Goal: Check status: Check status

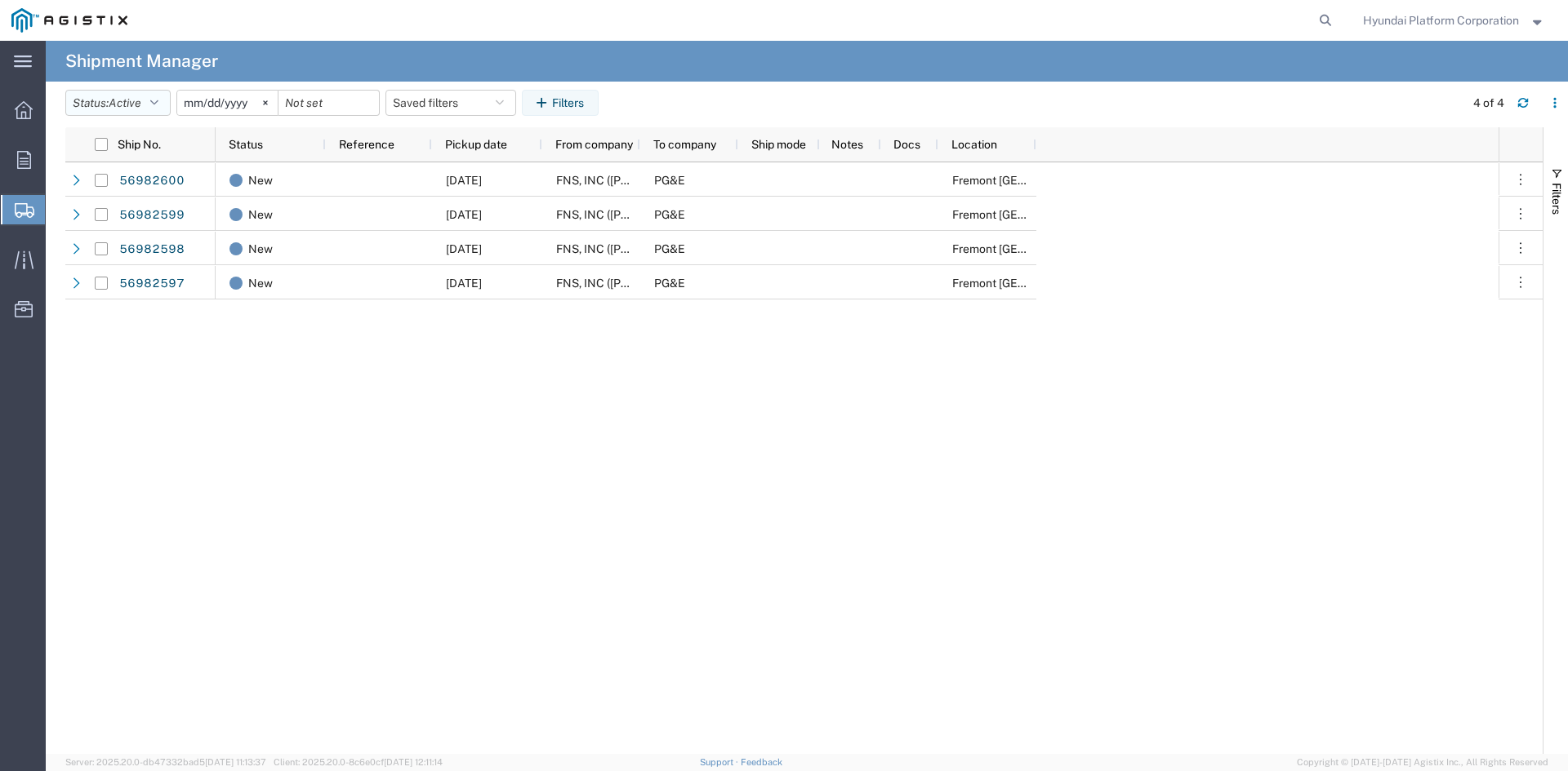
click at [160, 113] on button "Status: Active" at bounding box center [118, 103] width 105 height 27
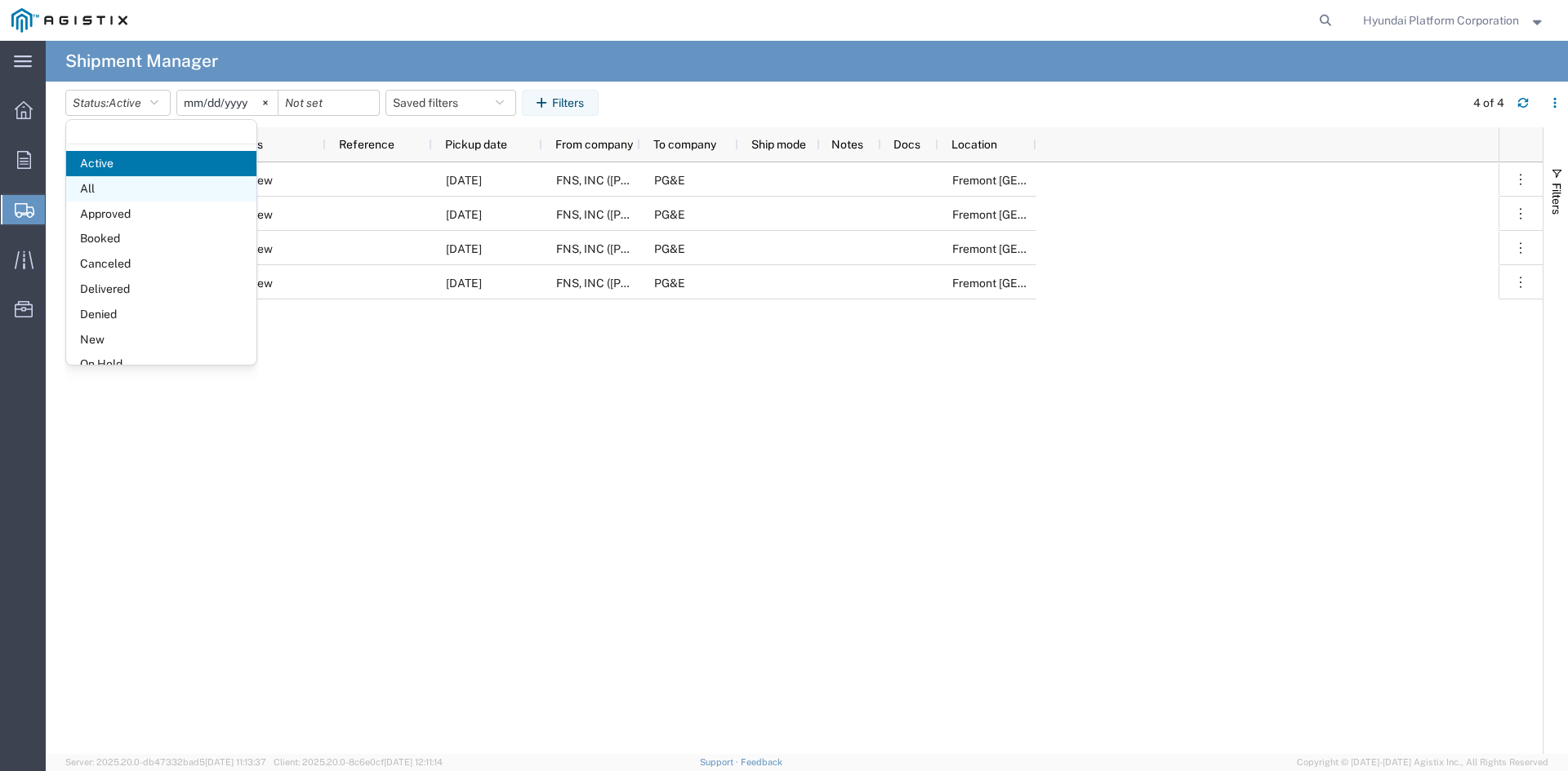
click at [144, 185] on span "All" at bounding box center [161, 189] width 191 height 26
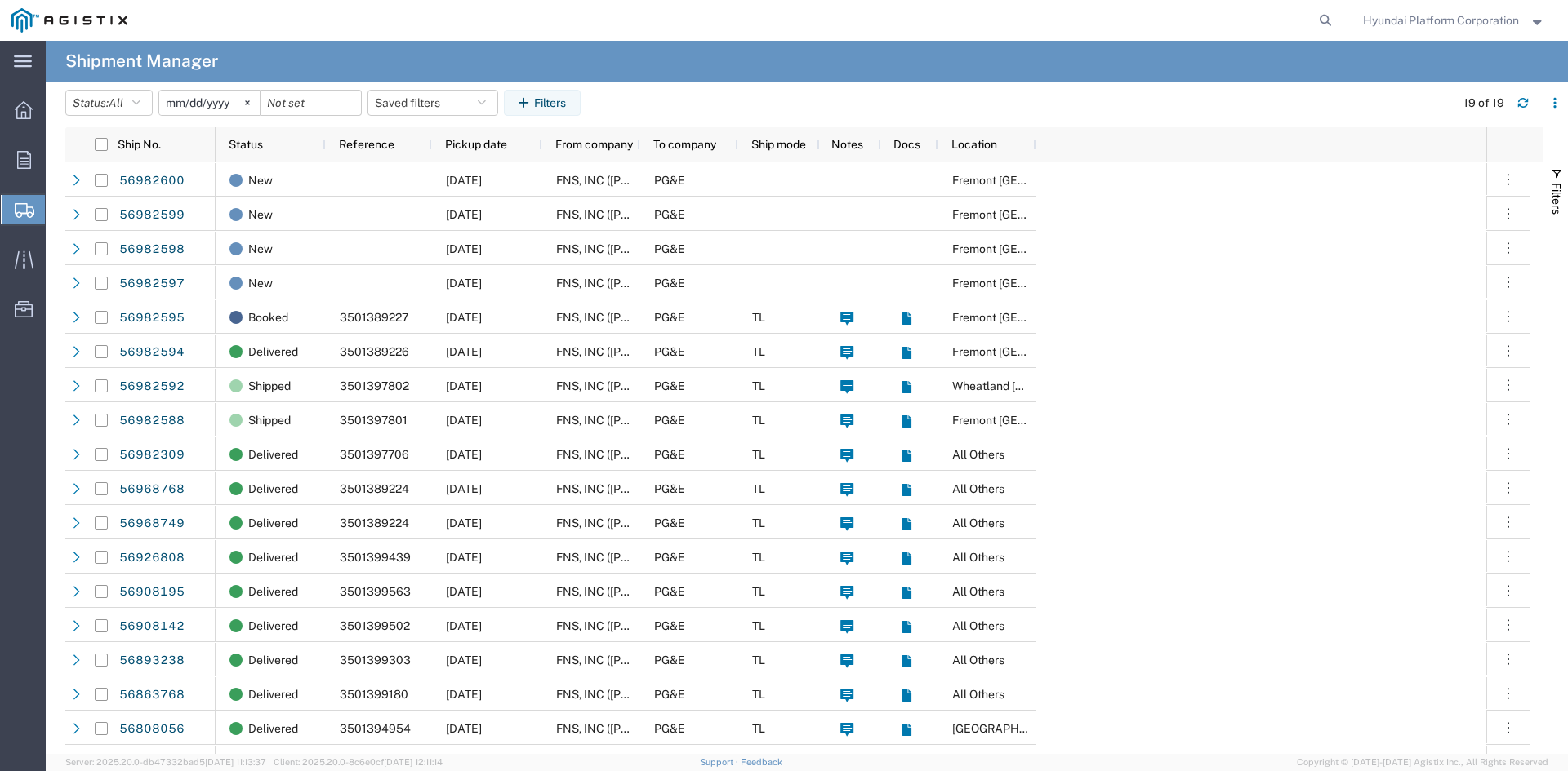
click at [1359, 246] on div "New [DATE] FNS, INC ([PERSON_NAME])(C/O Hyundai Corporation) PG&E [GEOGRAPHIC_D…" at bounding box center [850, 487] width 1270 height 652
drag, startPoint x: 1359, startPoint y: 246, endPoint x: 1241, endPoint y: 251, distance: 118.1
click at [1241, 251] on div "New [DATE] FNS, INC ([PERSON_NAME])(C/O Hyundai Corporation) PG&E [GEOGRAPHIC_D…" at bounding box center [850, 487] width 1270 height 652
click at [1246, 231] on div "New [DATE] FNS, INC ([PERSON_NAME])(C/O Hyundai Corporation) PG&E [GEOGRAPHIC_D…" at bounding box center [850, 487] width 1270 height 652
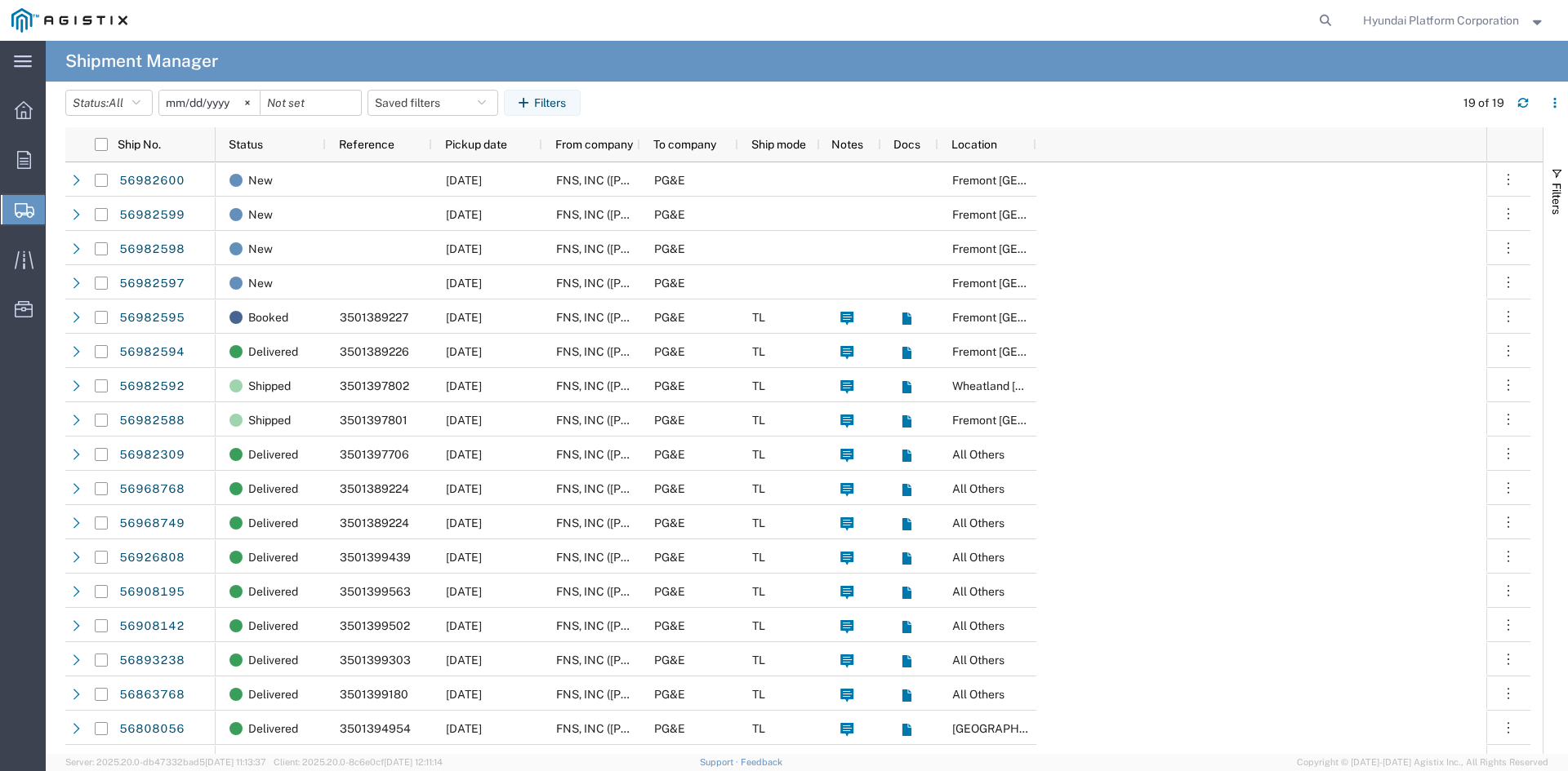
click at [1246, 231] on div "New [DATE] FNS, INC ([PERSON_NAME])(C/O Hyundai Corporation) PG&E [GEOGRAPHIC_D…" at bounding box center [850, 487] width 1270 height 652
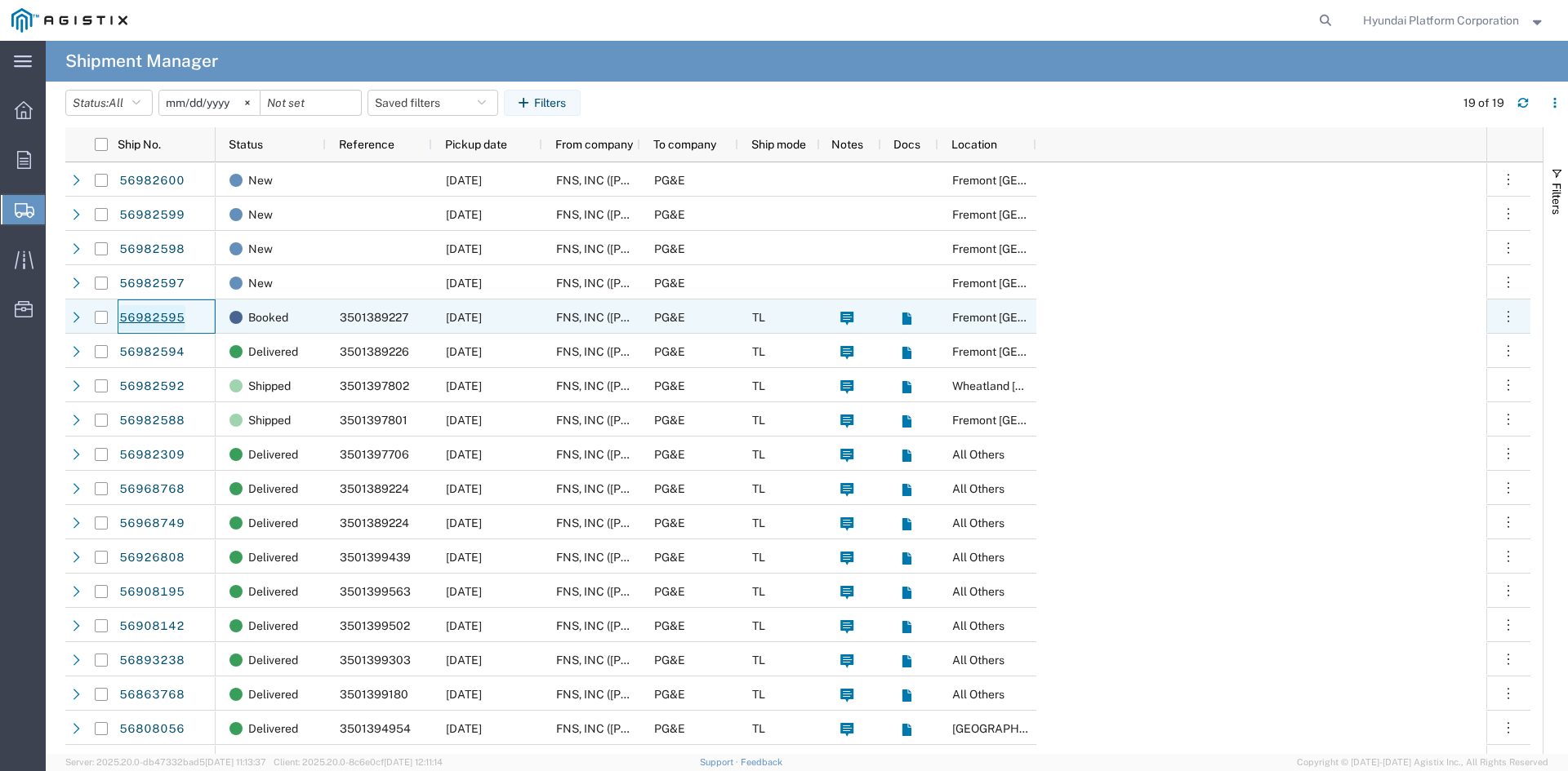
click at [170, 315] on link "56982595" at bounding box center [152, 319] width 67 height 27
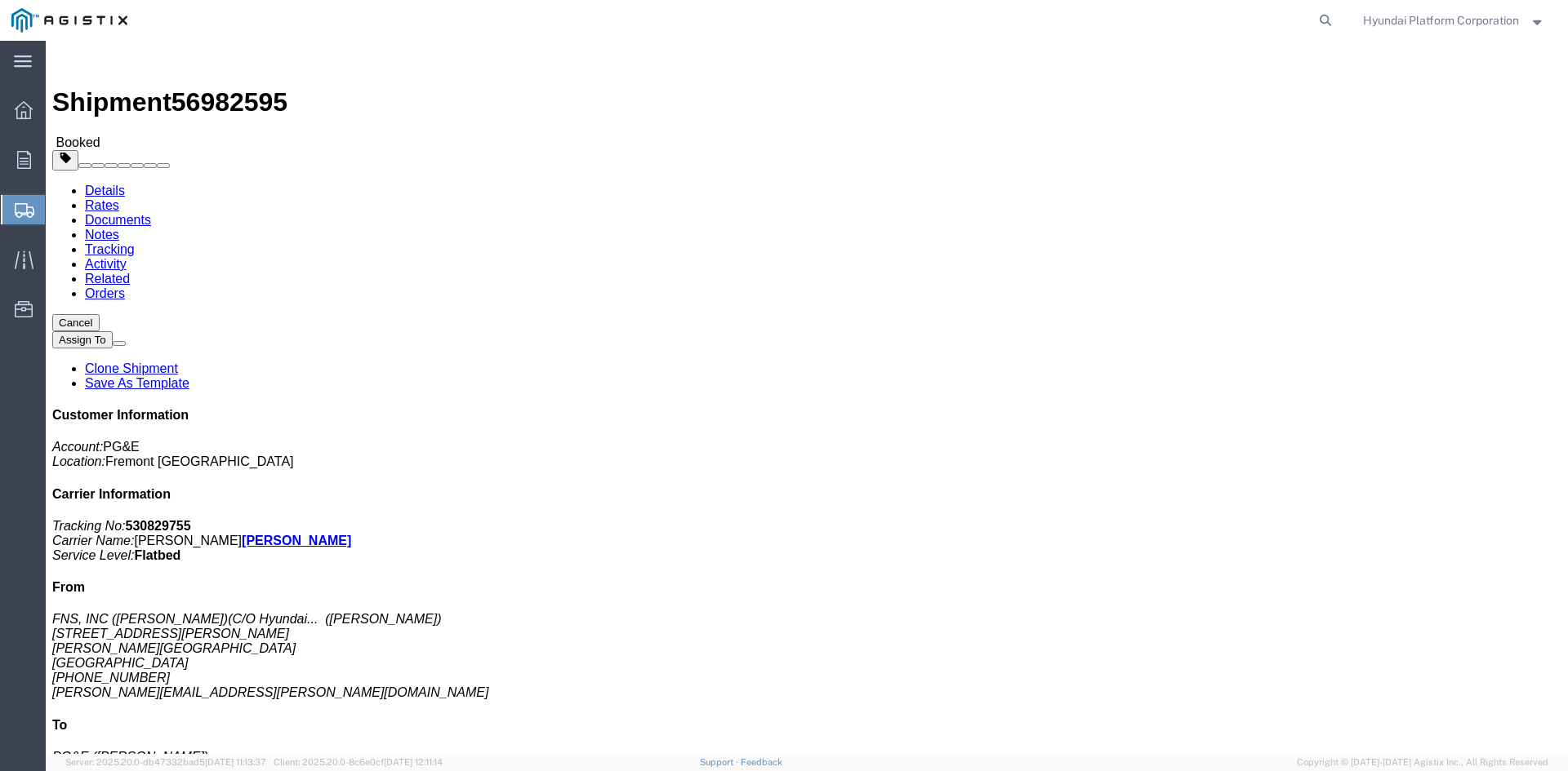
click at [0, 0] on span "Shipment Manager" at bounding box center [0, 0] width 0 height 0
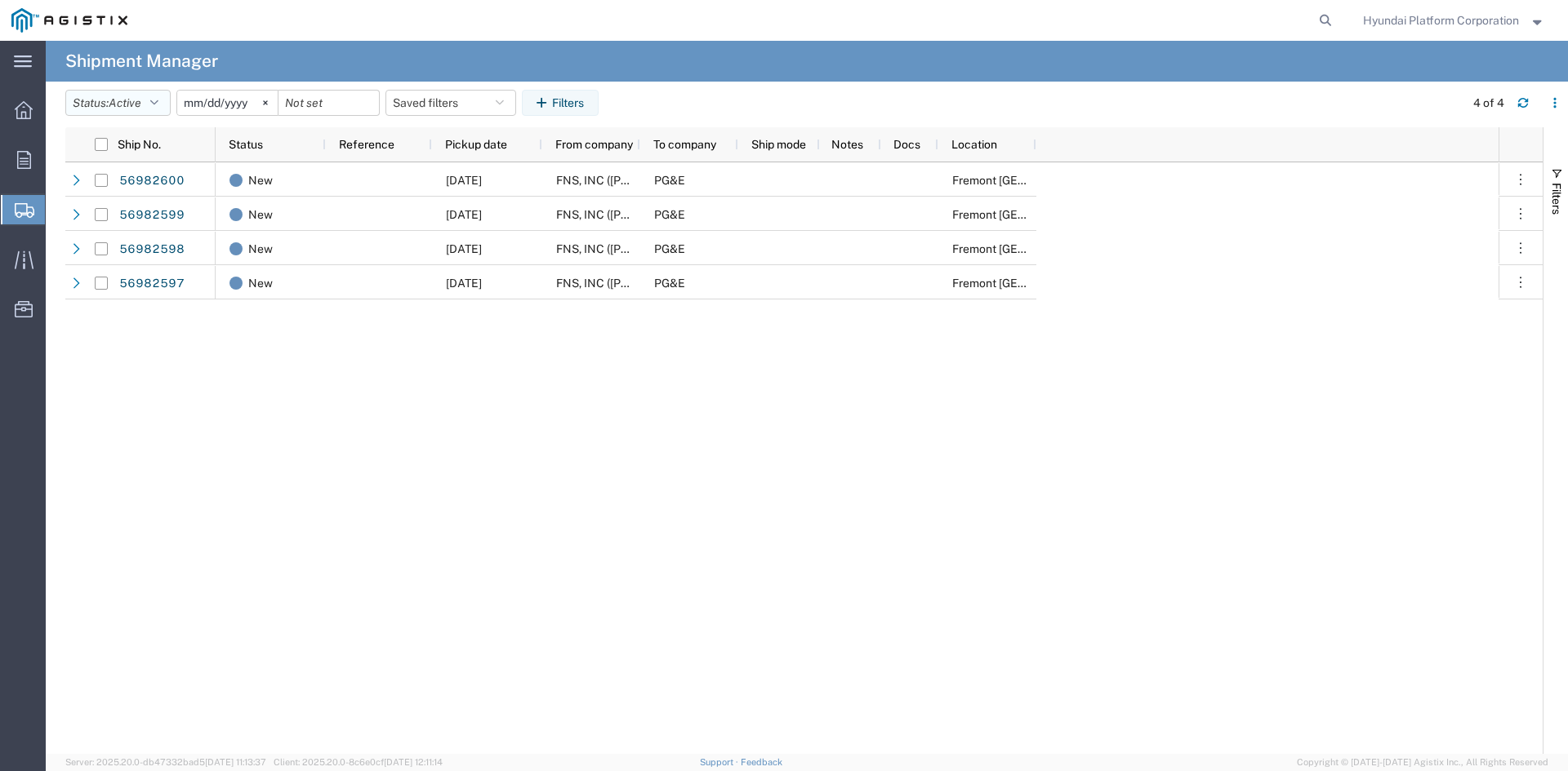
click at [136, 103] on span "Active" at bounding box center [124, 103] width 32 height 13
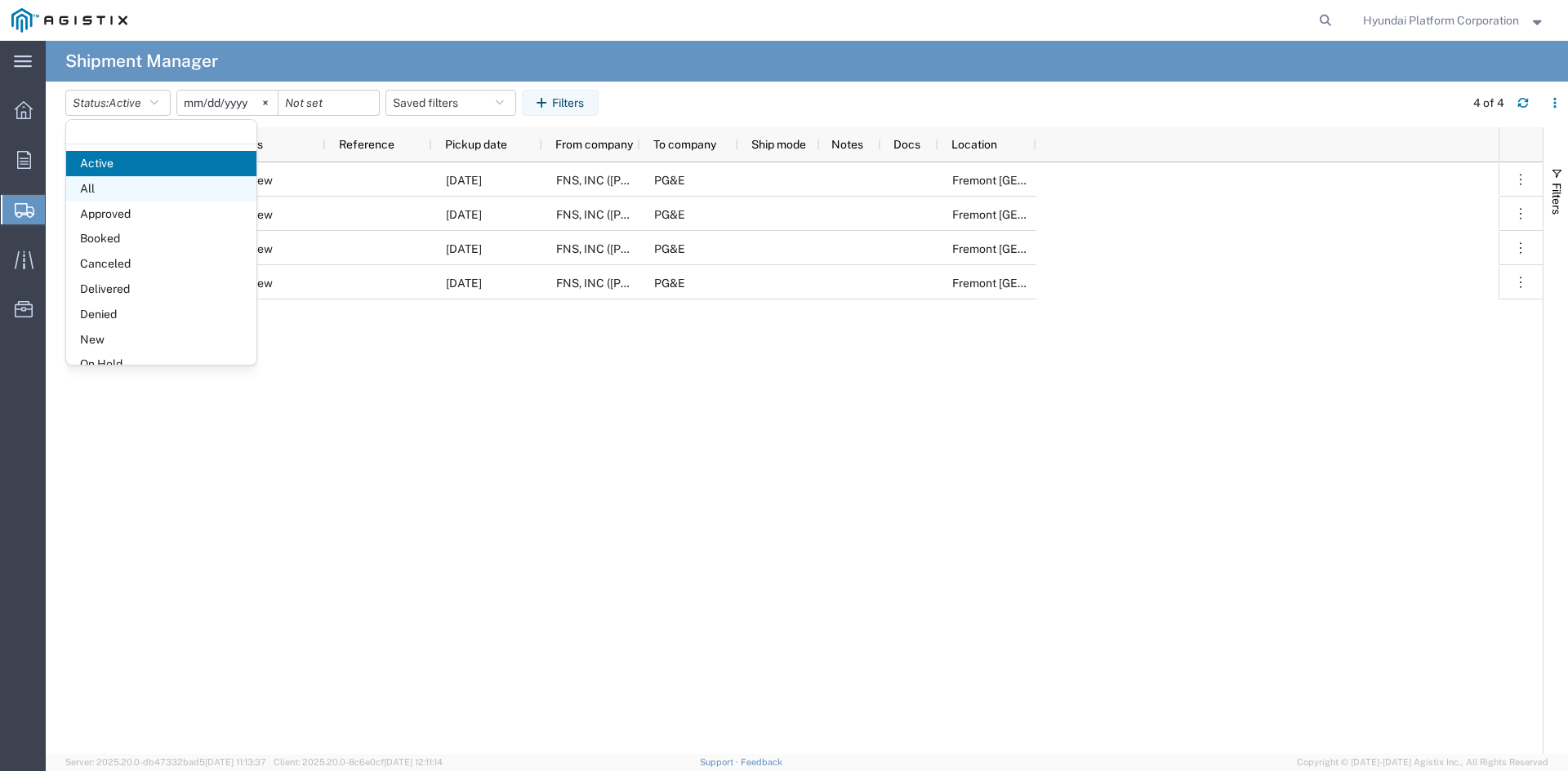
click at [158, 182] on span "All" at bounding box center [161, 189] width 191 height 26
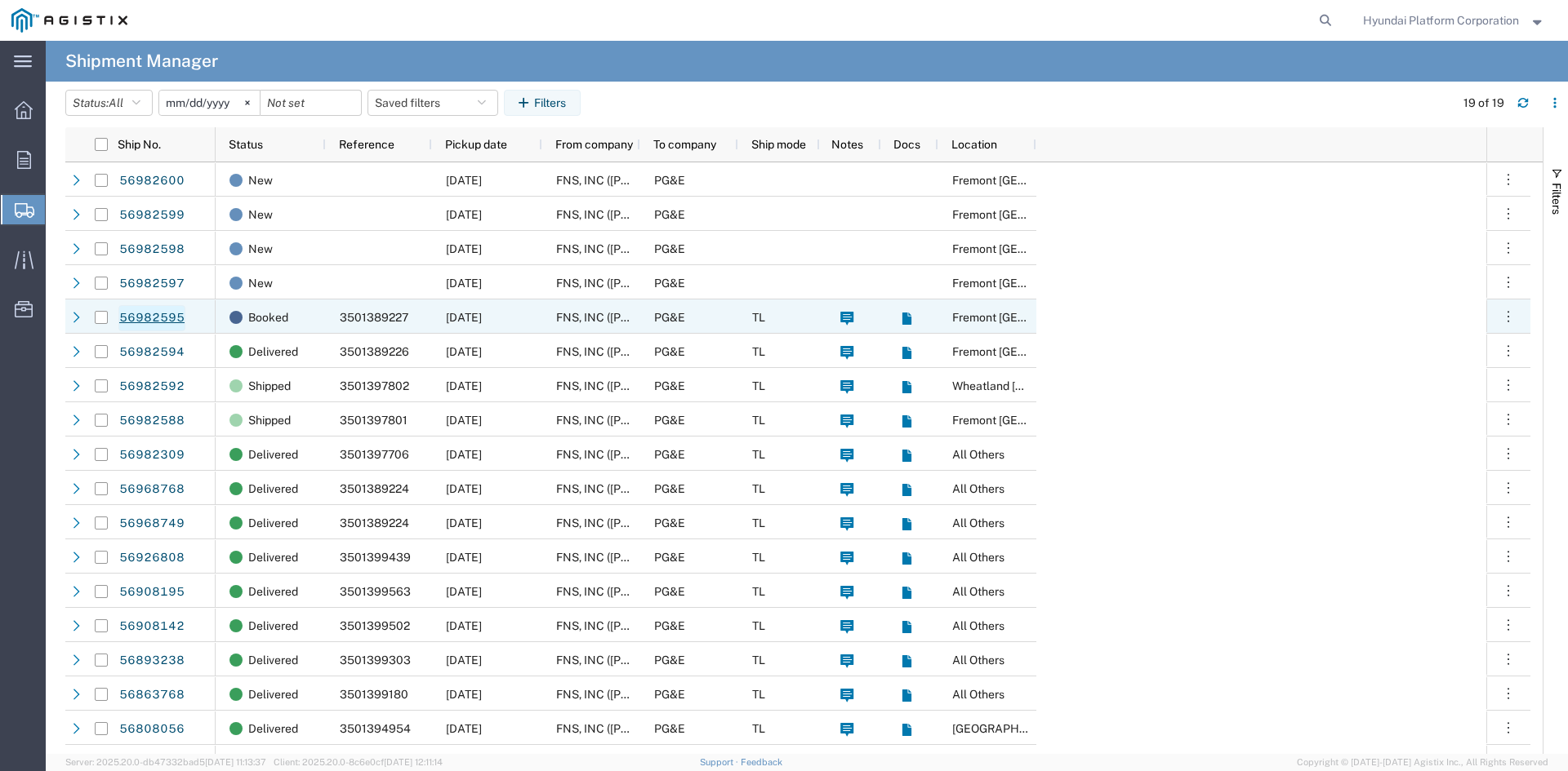
click at [166, 318] on link "56982595" at bounding box center [152, 319] width 67 height 27
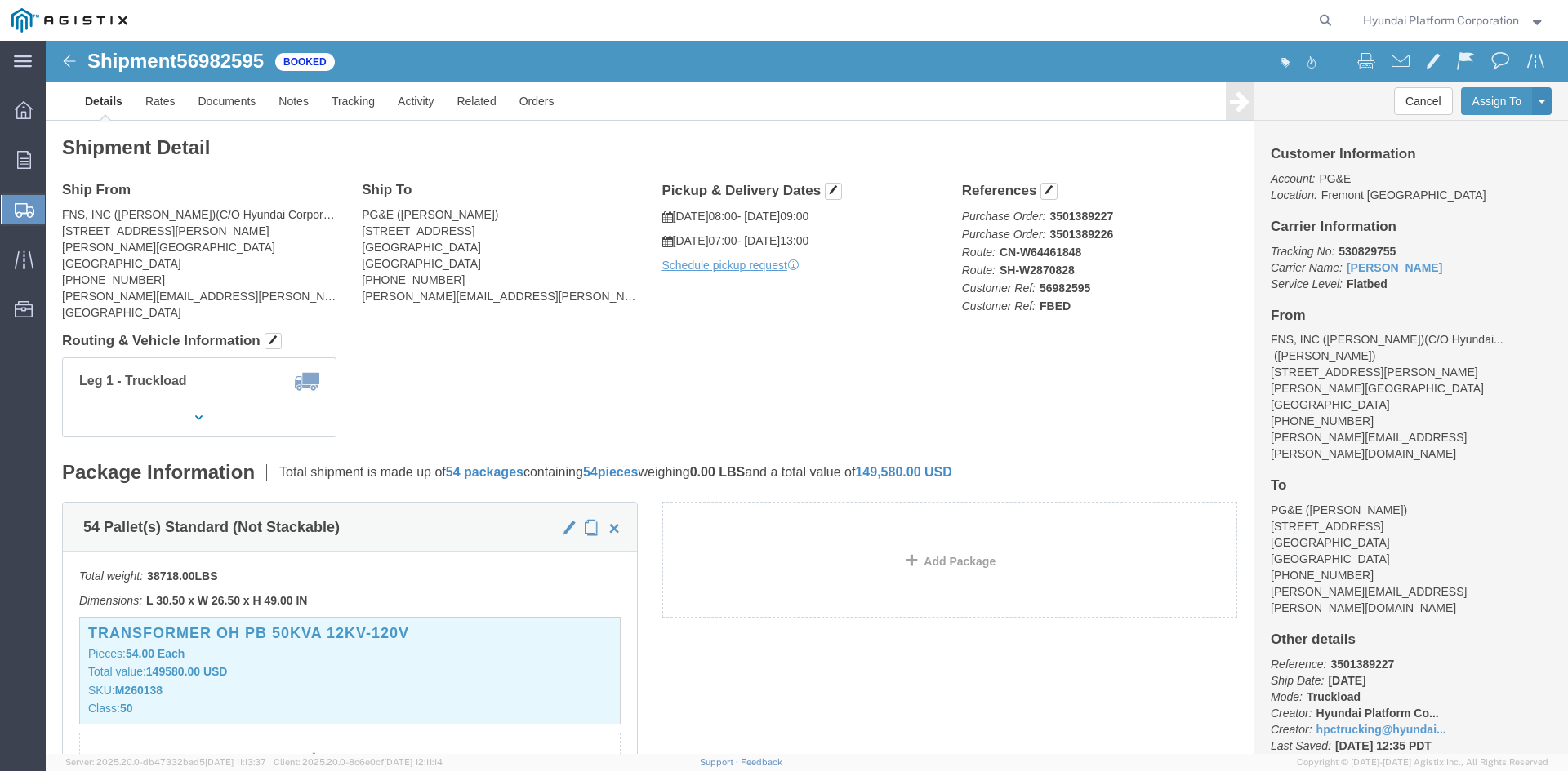
click span "56982595"
copy span "56982595"
